Goal: Find specific page/section: Find specific page/section

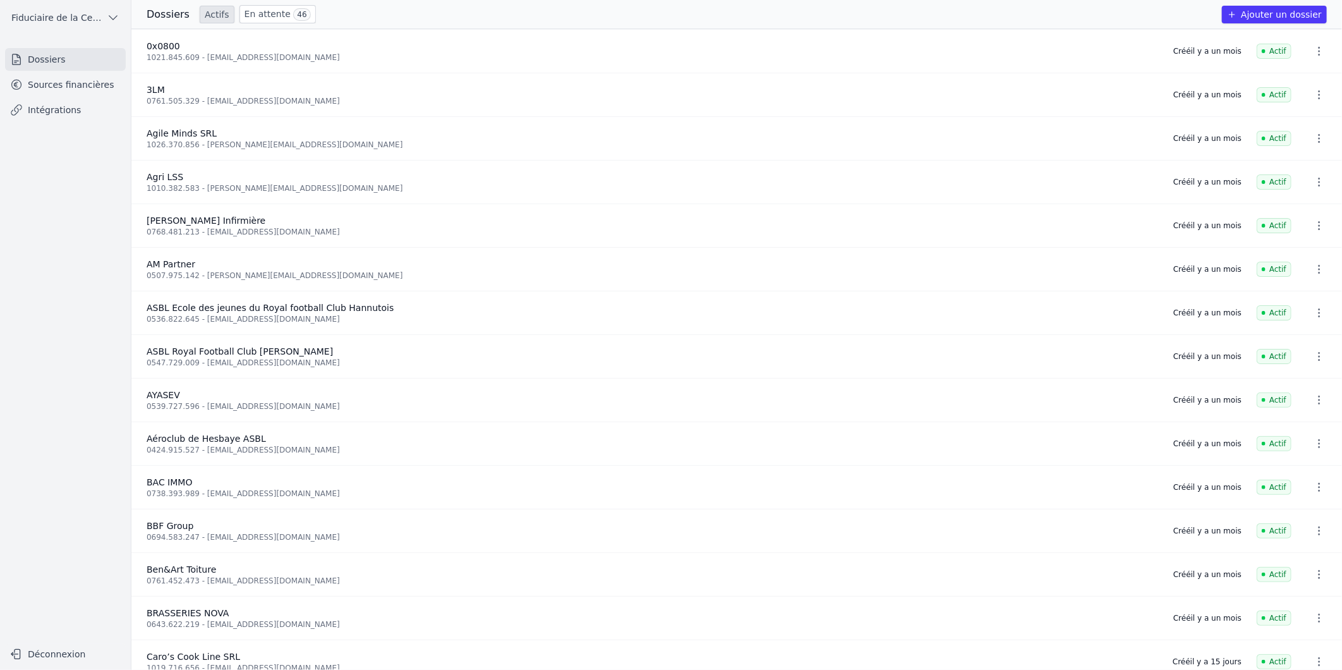
click at [67, 85] on link "Sources financières" at bounding box center [65, 84] width 121 height 23
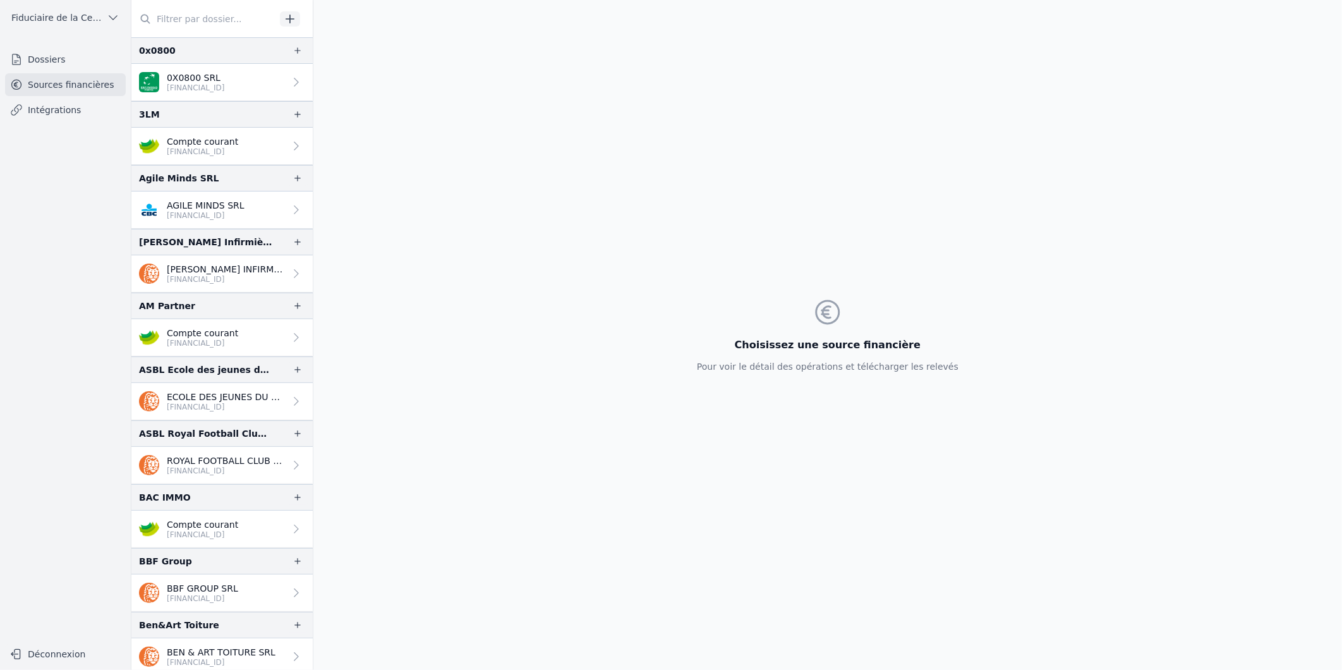
click at [181, 20] on input "text" at bounding box center [203, 19] width 144 height 23
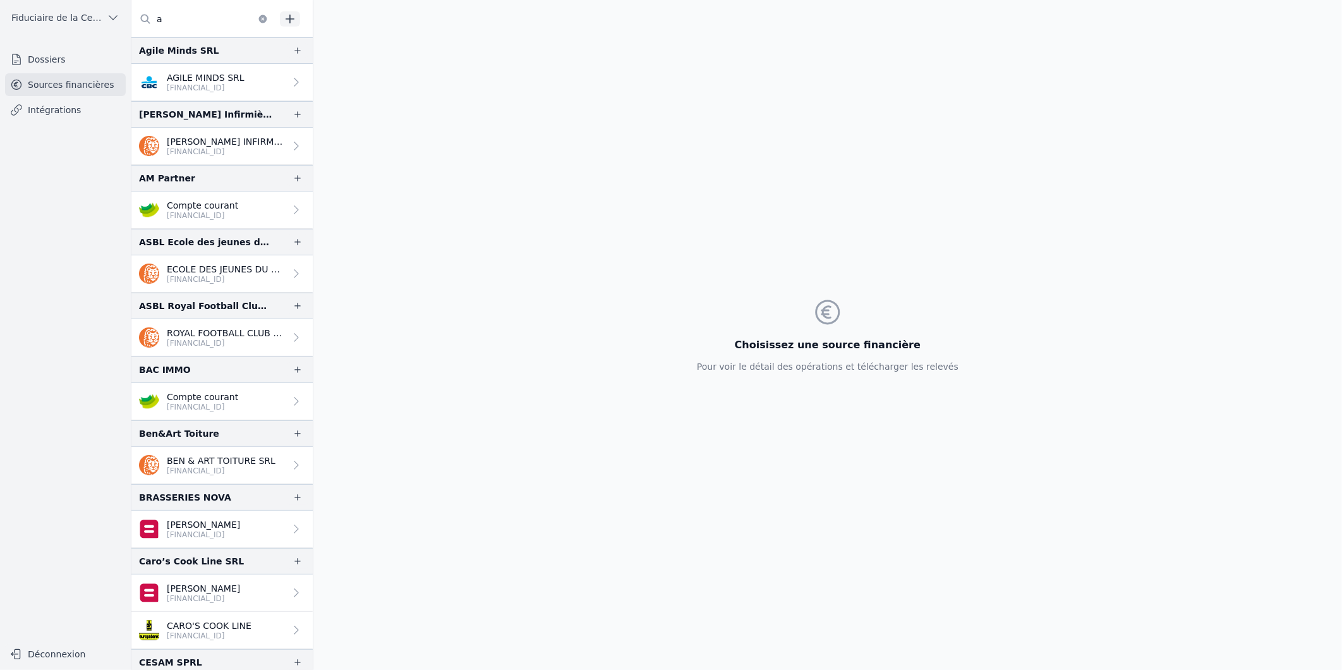
type input "a"
click at [64, 72] on ul "Dossiers Sources financières Intégrations" at bounding box center [65, 84] width 121 height 73
click at [55, 63] on link "Dossiers" at bounding box center [65, 59] width 121 height 23
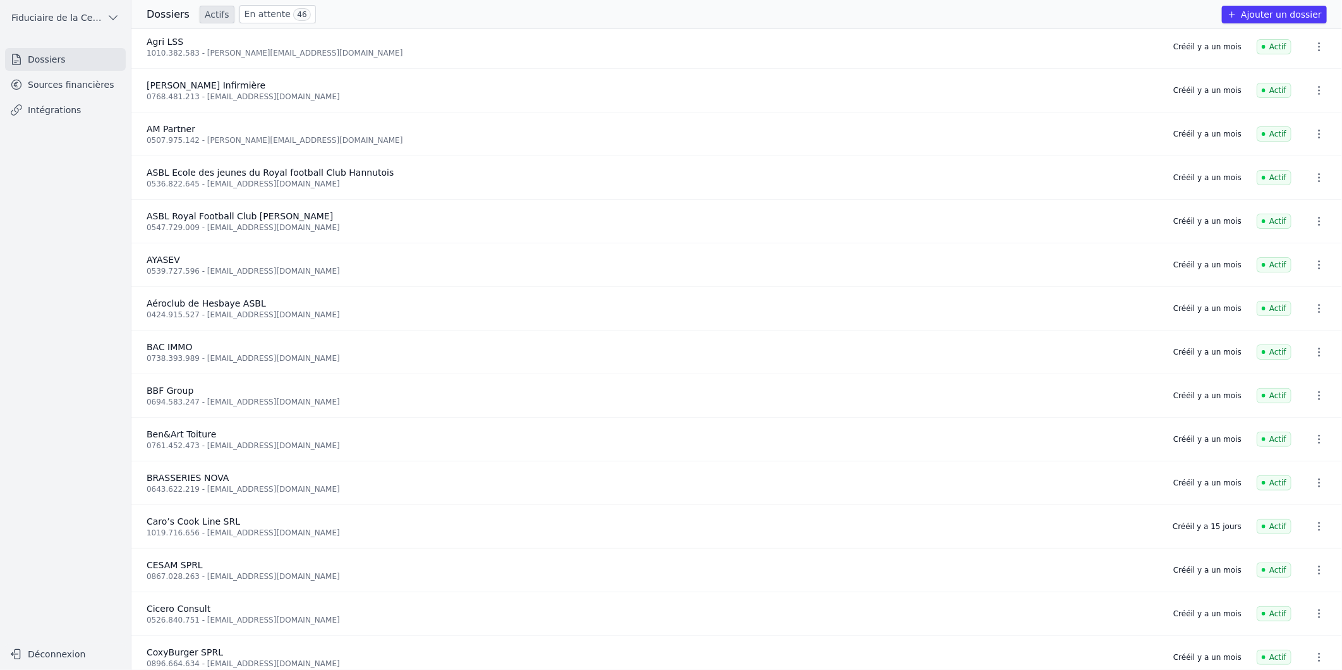
scroll to position [140, 0]
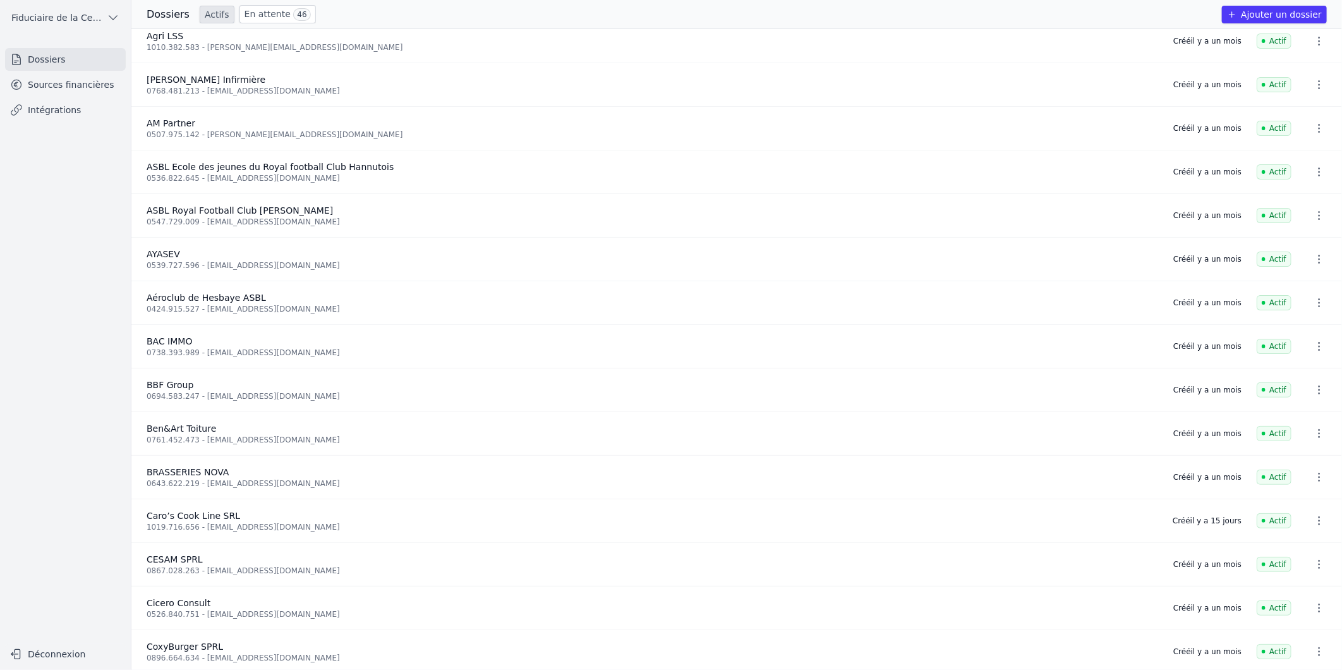
click at [47, 90] on link "Sources financières" at bounding box center [65, 84] width 121 height 23
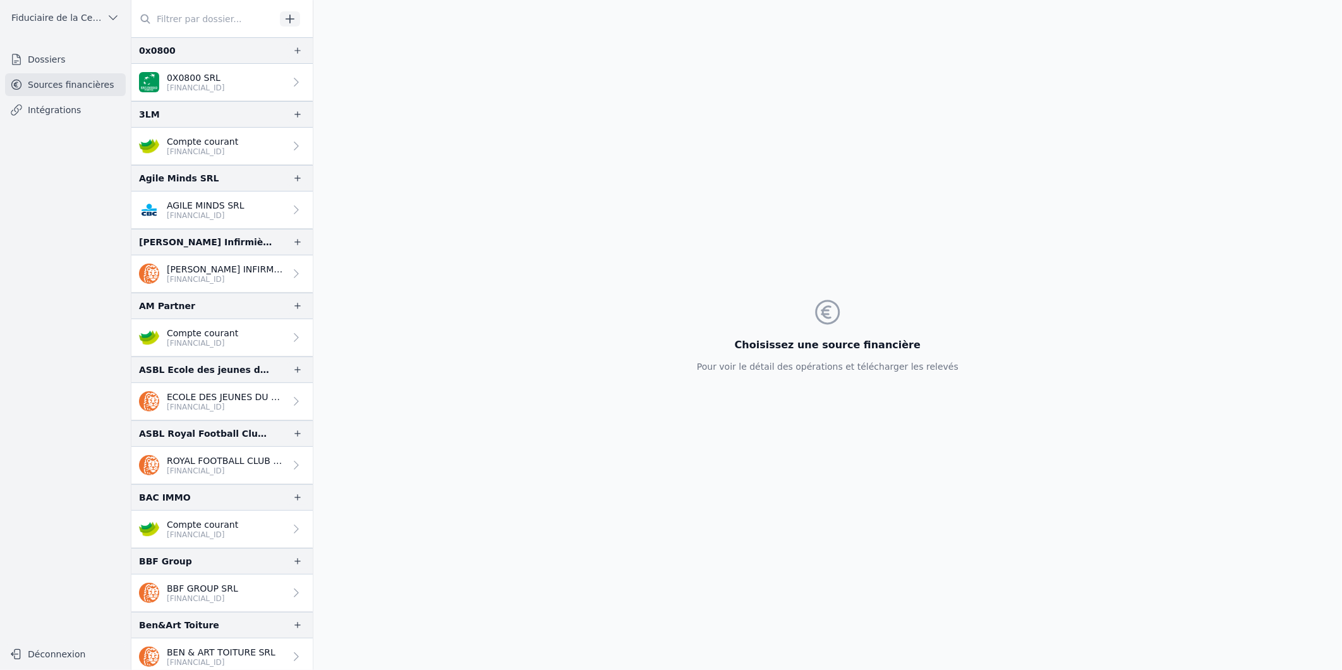
click at [176, 28] on input "text" at bounding box center [203, 19] width 144 height 23
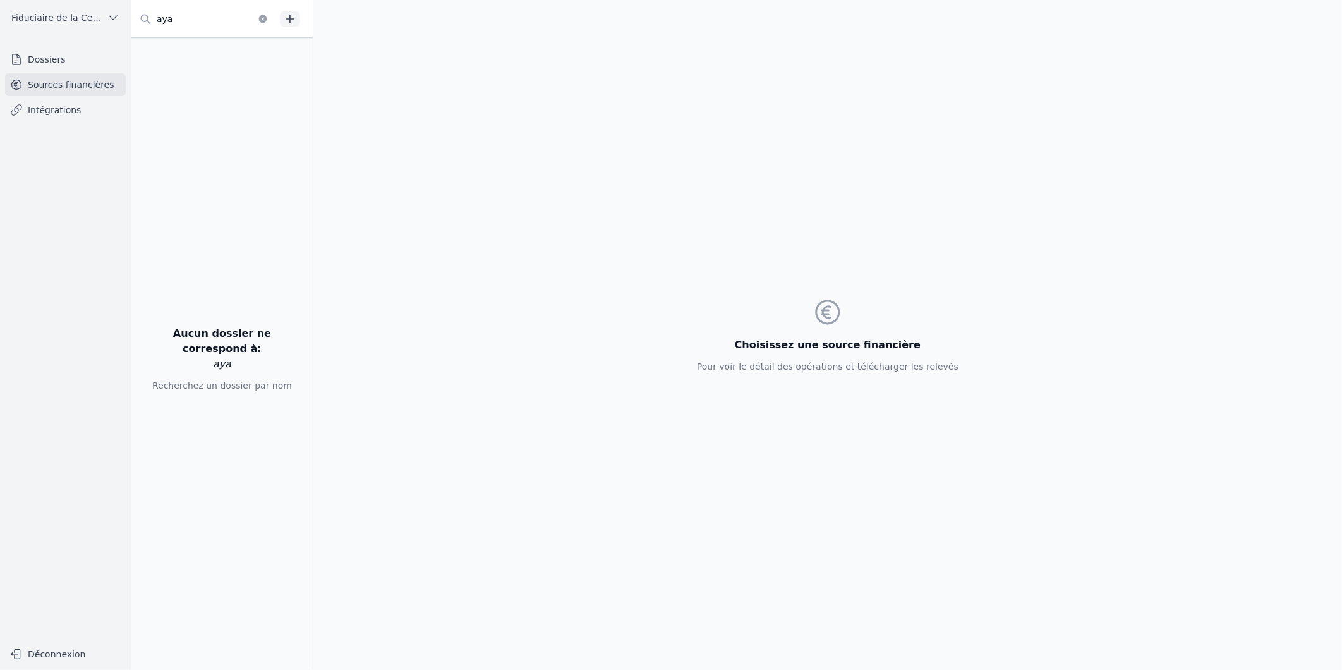
type input "aya"
click at [76, 59] on link "Dossiers" at bounding box center [65, 59] width 121 height 23
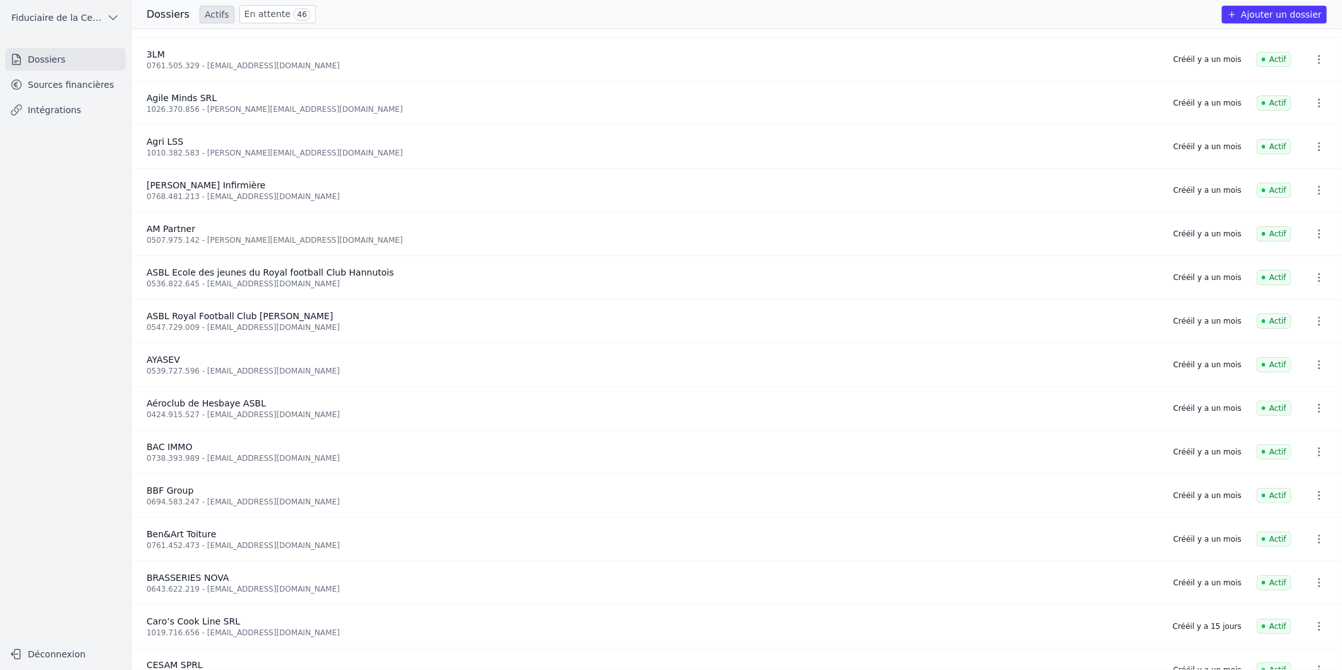
scroll to position [281, 0]
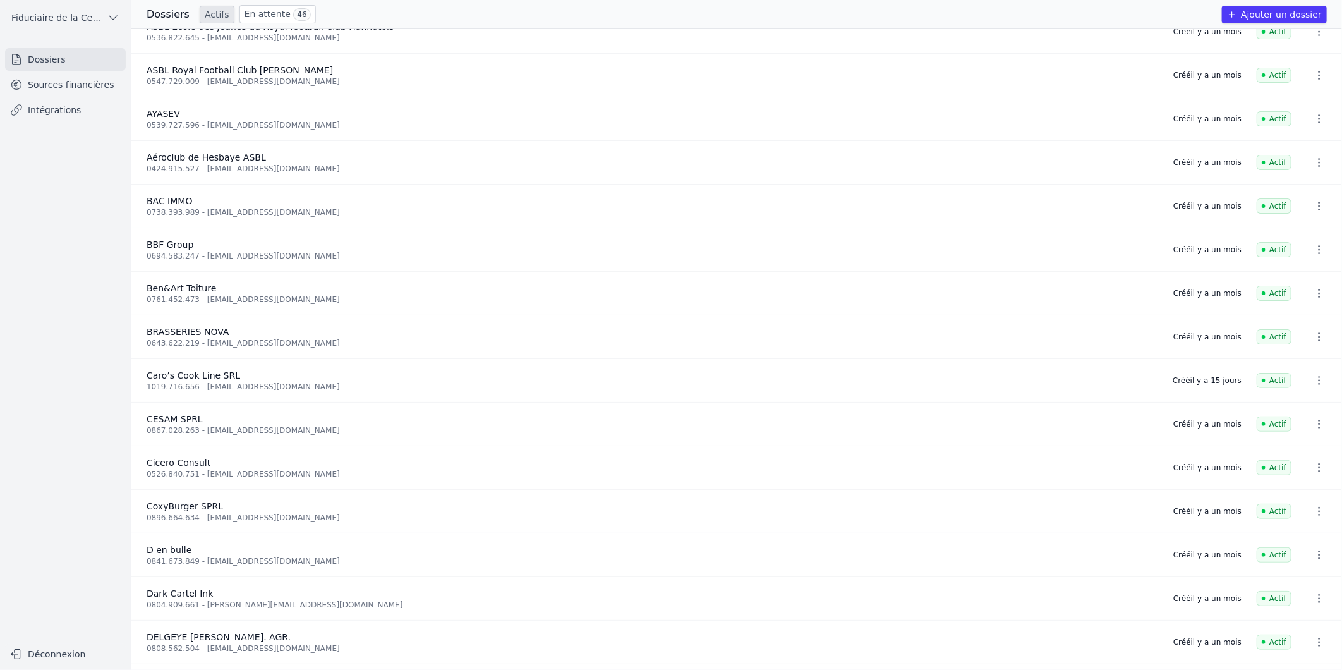
click at [82, 81] on link "Sources financières" at bounding box center [65, 84] width 121 height 23
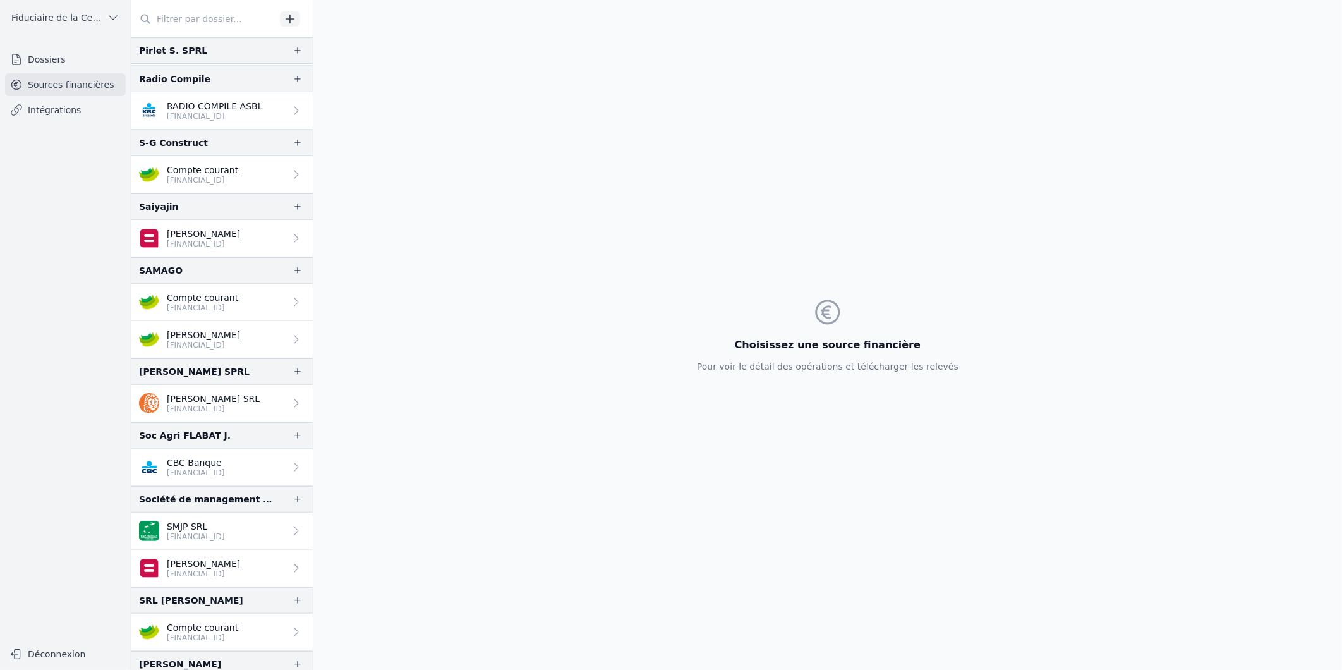
scroll to position [3355, 0]
